Goal: Task Accomplishment & Management: Use online tool/utility

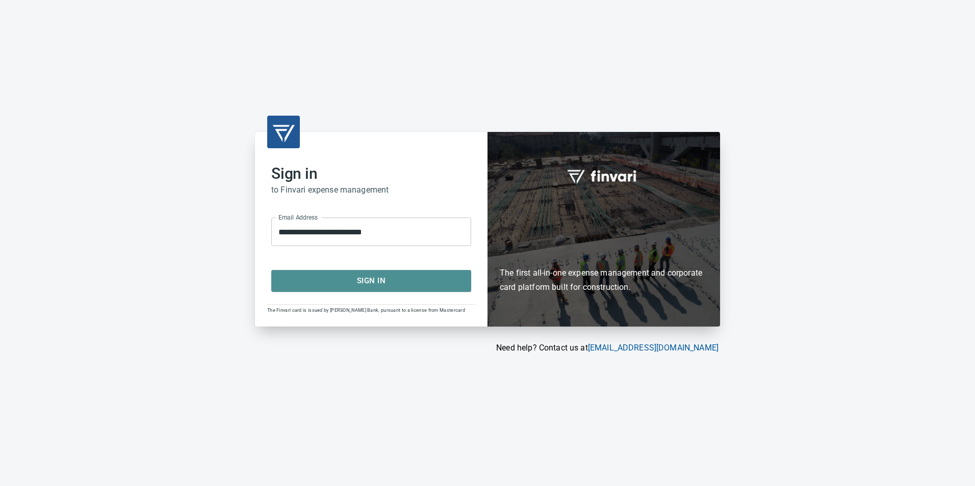
click at [333, 283] on span "Sign In" at bounding box center [370, 280] width 177 height 13
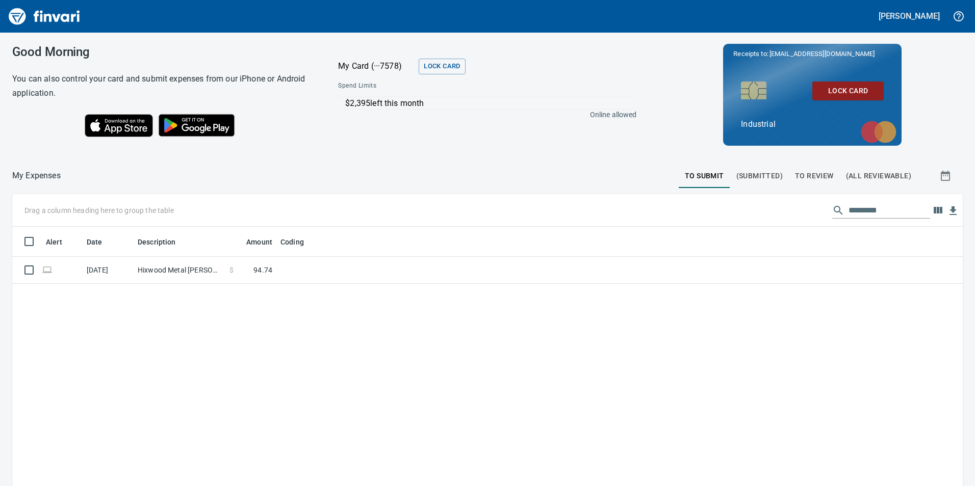
scroll to position [367, 935]
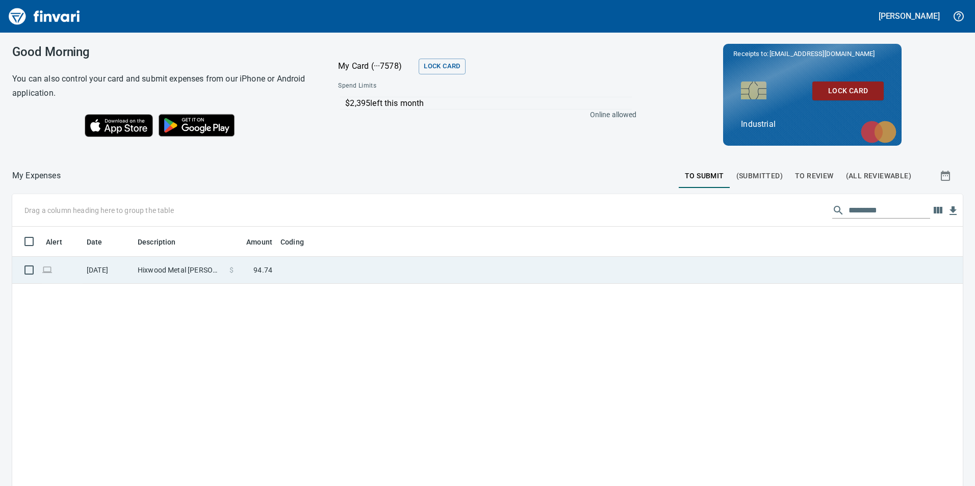
click at [165, 268] on td "Hixwood Metal [PERSON_NAME] WI" at bounding box center [180, 270] width 92 height 27
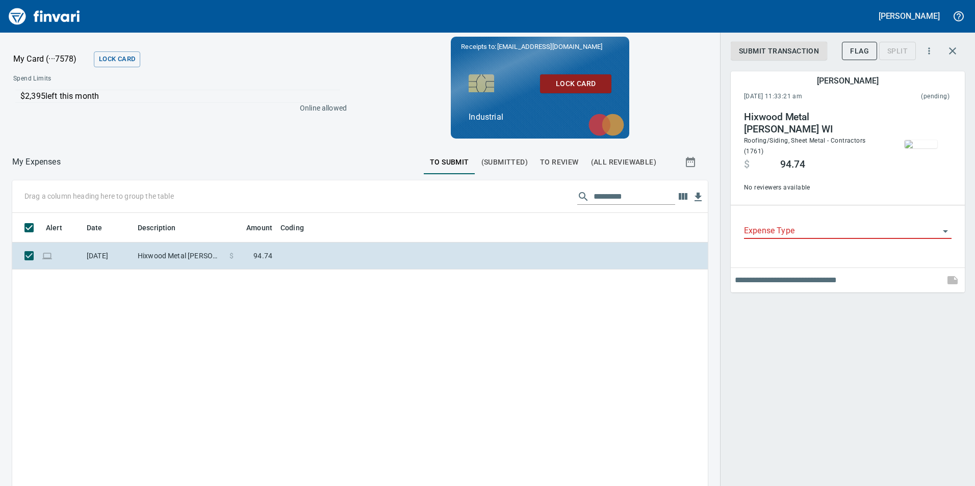
scroll to position [367, 680]
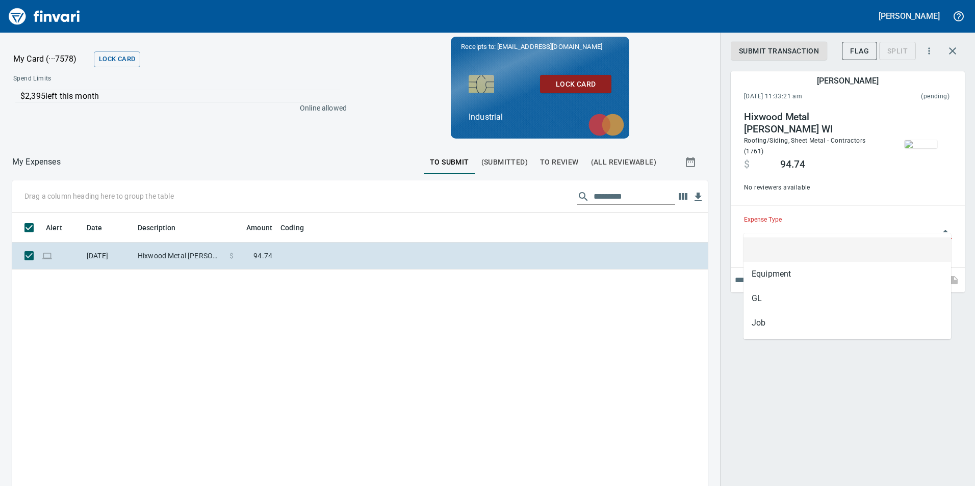
click at [791, 224] on input "Expense Type" at bounding box center [841, 231] width 195 height 14
click at [766, 331] on li "Job" at bounding box center [846, 323] width 207 height 24
type input "***"
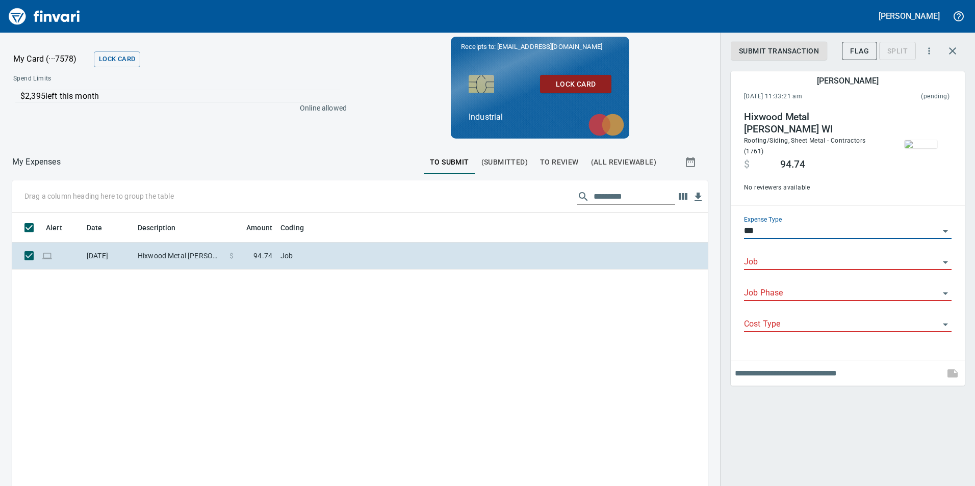
click at [774, 258] on input "Job" at bounding box center [841, 262] width 195 height 14
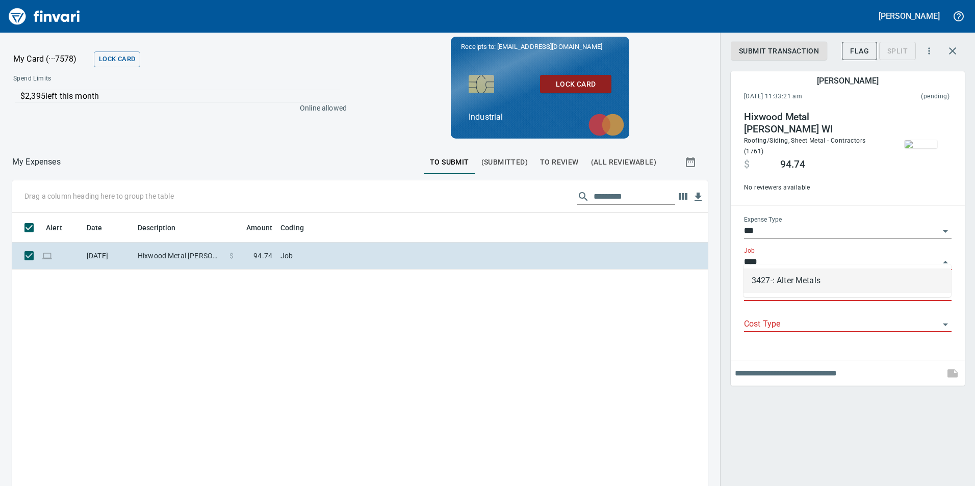
click at [790, 277] on li "3427-: Alter Metals" at bounding box center [846, 281] width 207 height 24
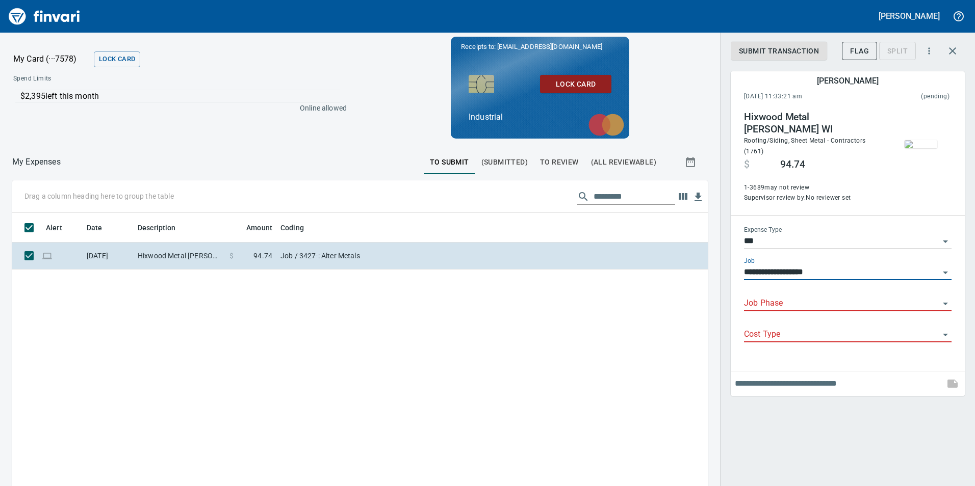
click at [790, 289] on div "Job Phase" at bounding box center [847, 300] width 207 height 23
type input "**********"
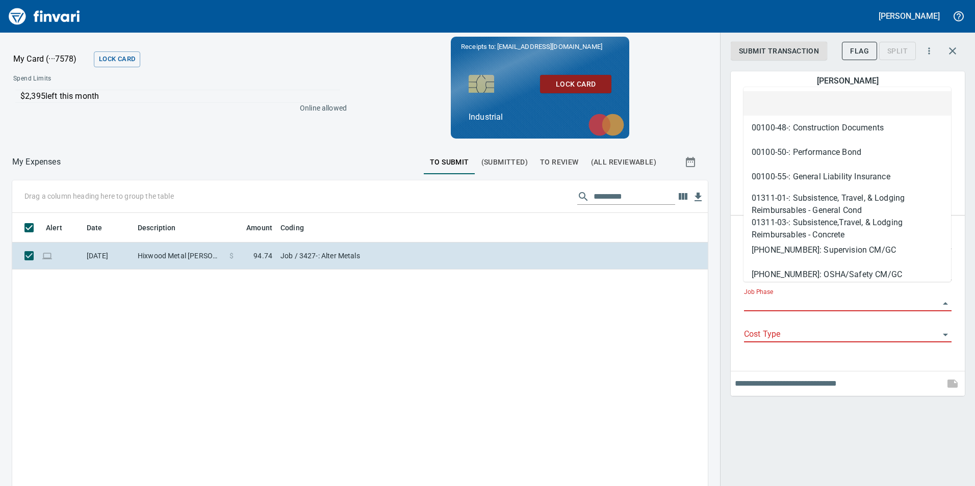
click at [790, 297] on input "Job Phase" at bounding box center [841, 304] width 195 height 14
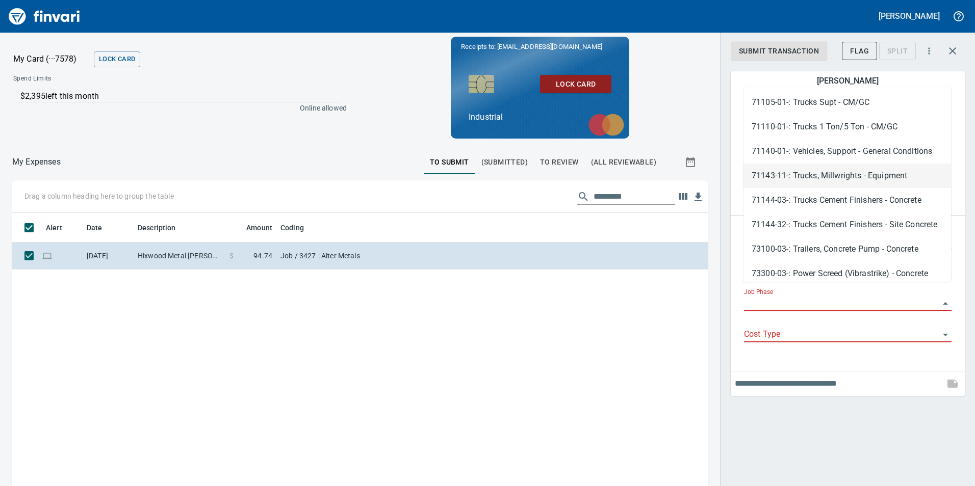
scroll to position [2702, 0]
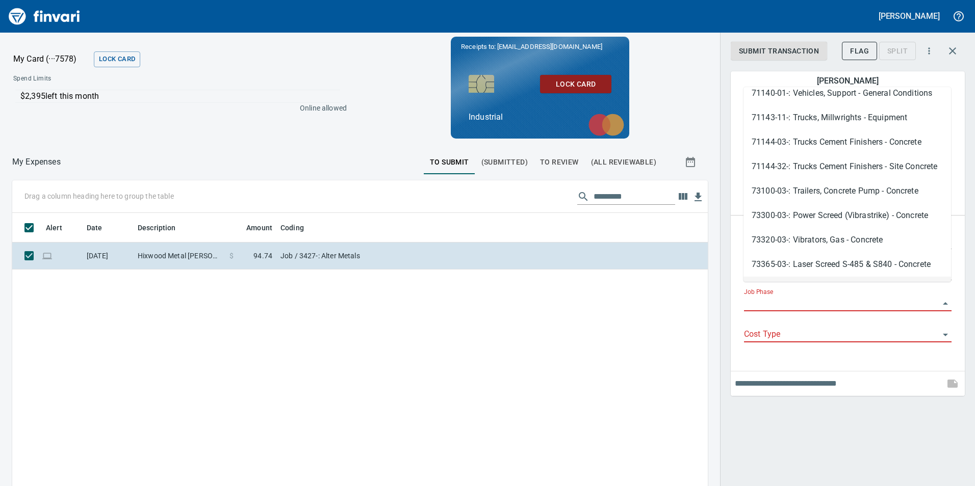
click at [646, 337] on div "Alert Date Description Amount Coding [DATE] Hixwood Metal [PERSON_NAME] WI $ 94…" at bounding box center [359, 400] width 695 height 374
